Goal: Information Seeking & Learning: Stay updated

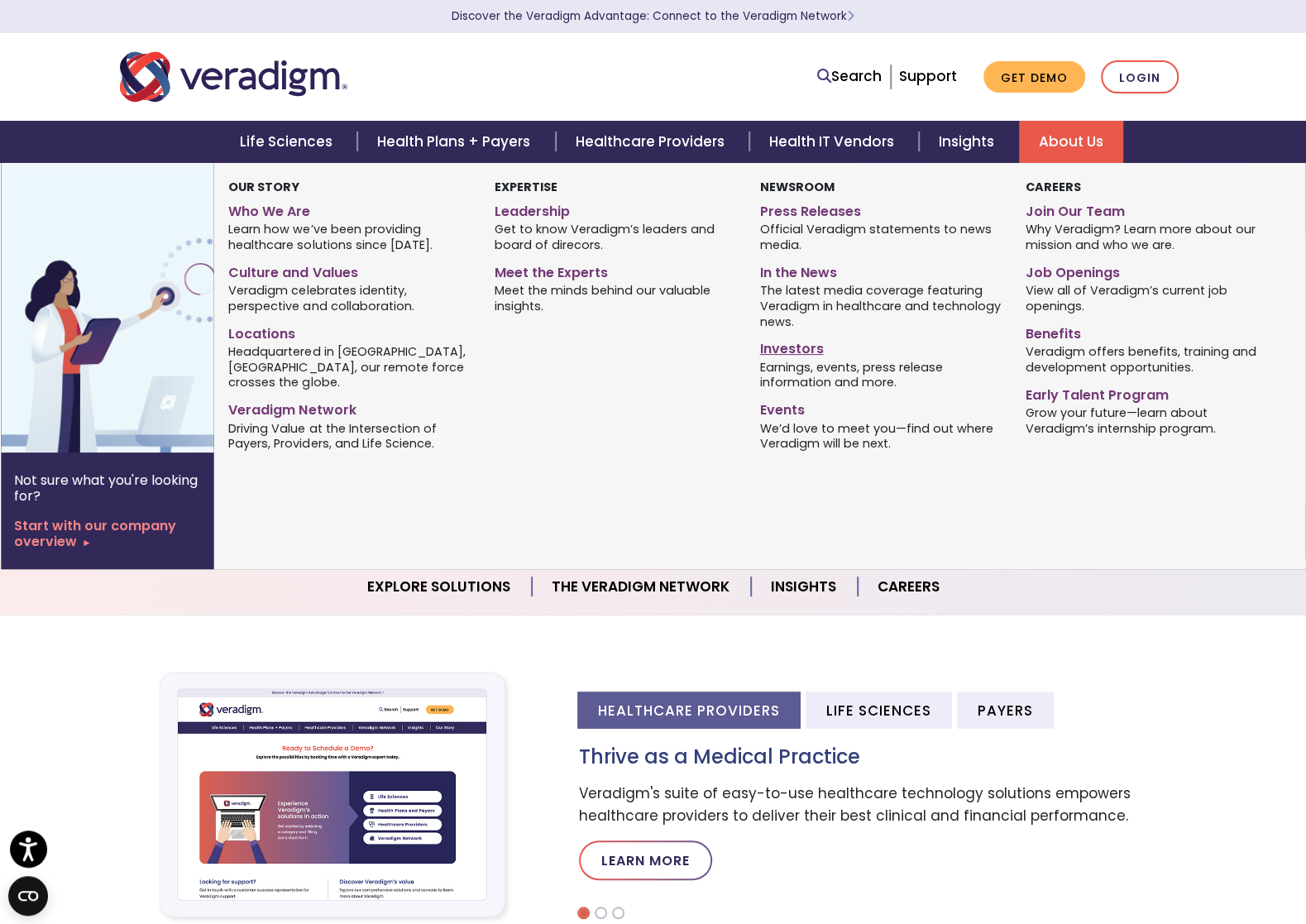
click at [788, 352] on link "Investors" at bounding box center [879, 346] width 241 height 24
click at [817, 210] on link "Press Releases" at bounding box center [879, 208] width 241 height 24
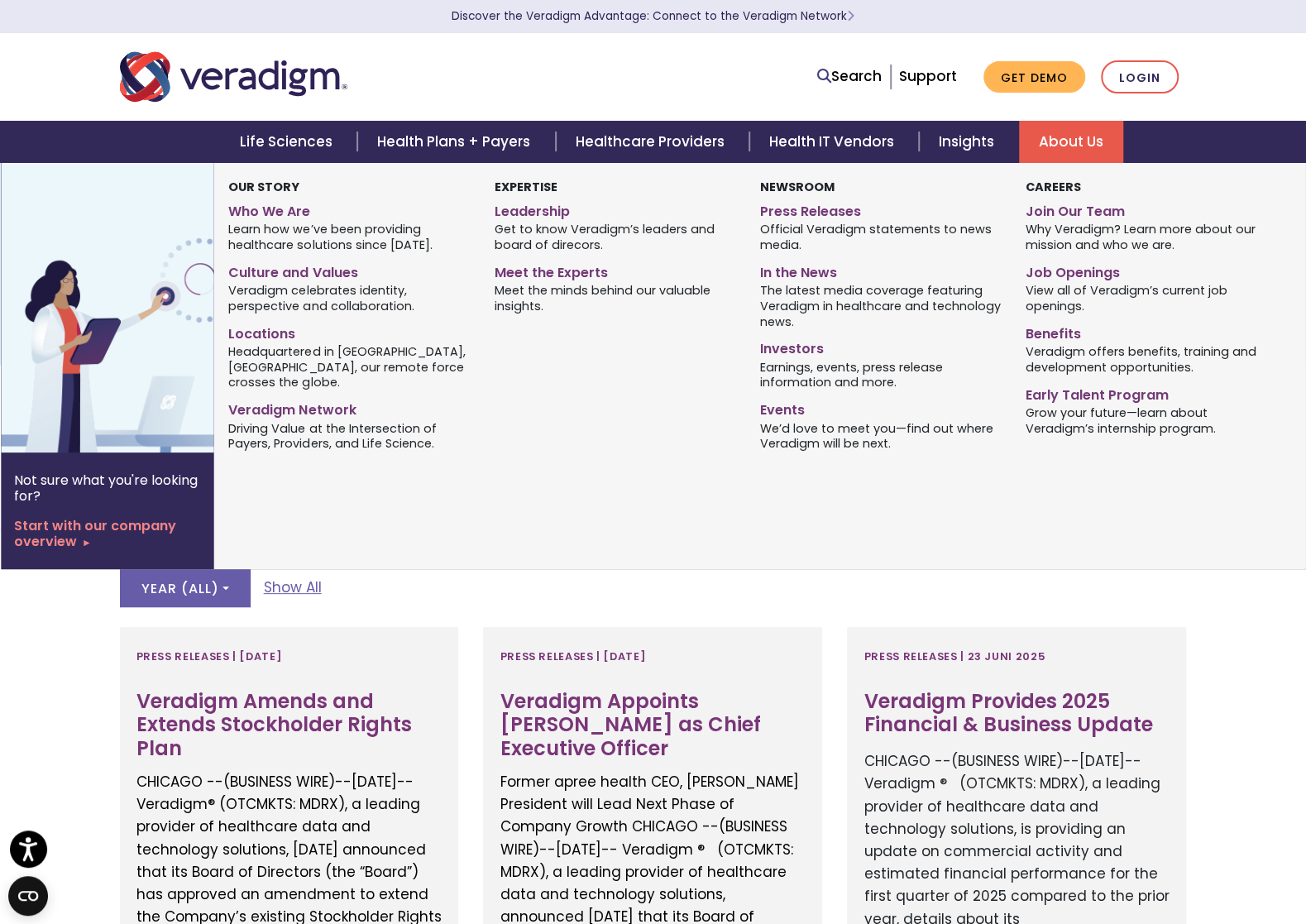
click at [1086, 145] on link "About Us" at bounding box center [1071, 142] width 104 height 42
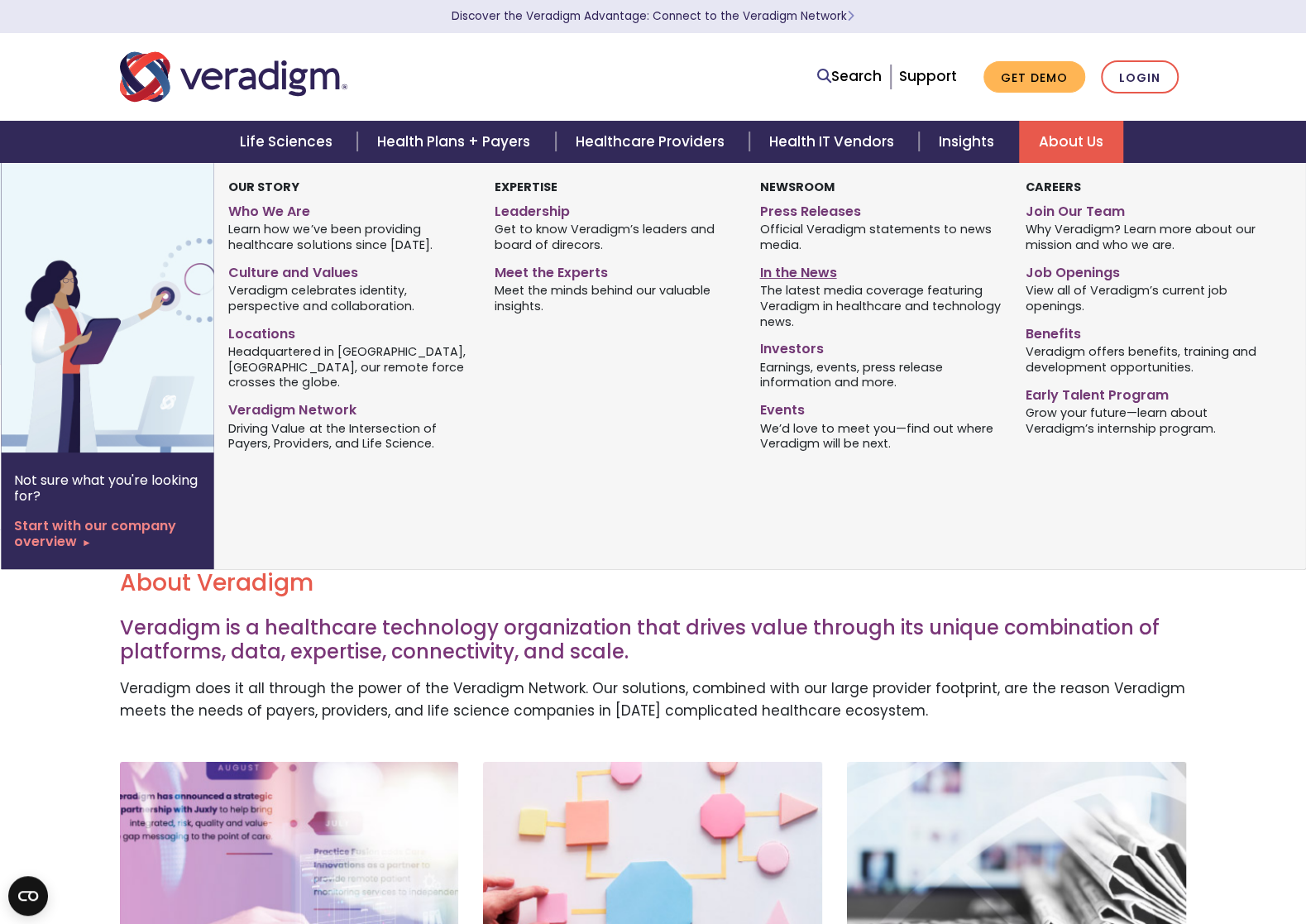
click at [801, 272] on link "In the News" at bounding box center [879, 270] width 241 height 24
